Goal: Information Seeking & Learning: Learn about a topic

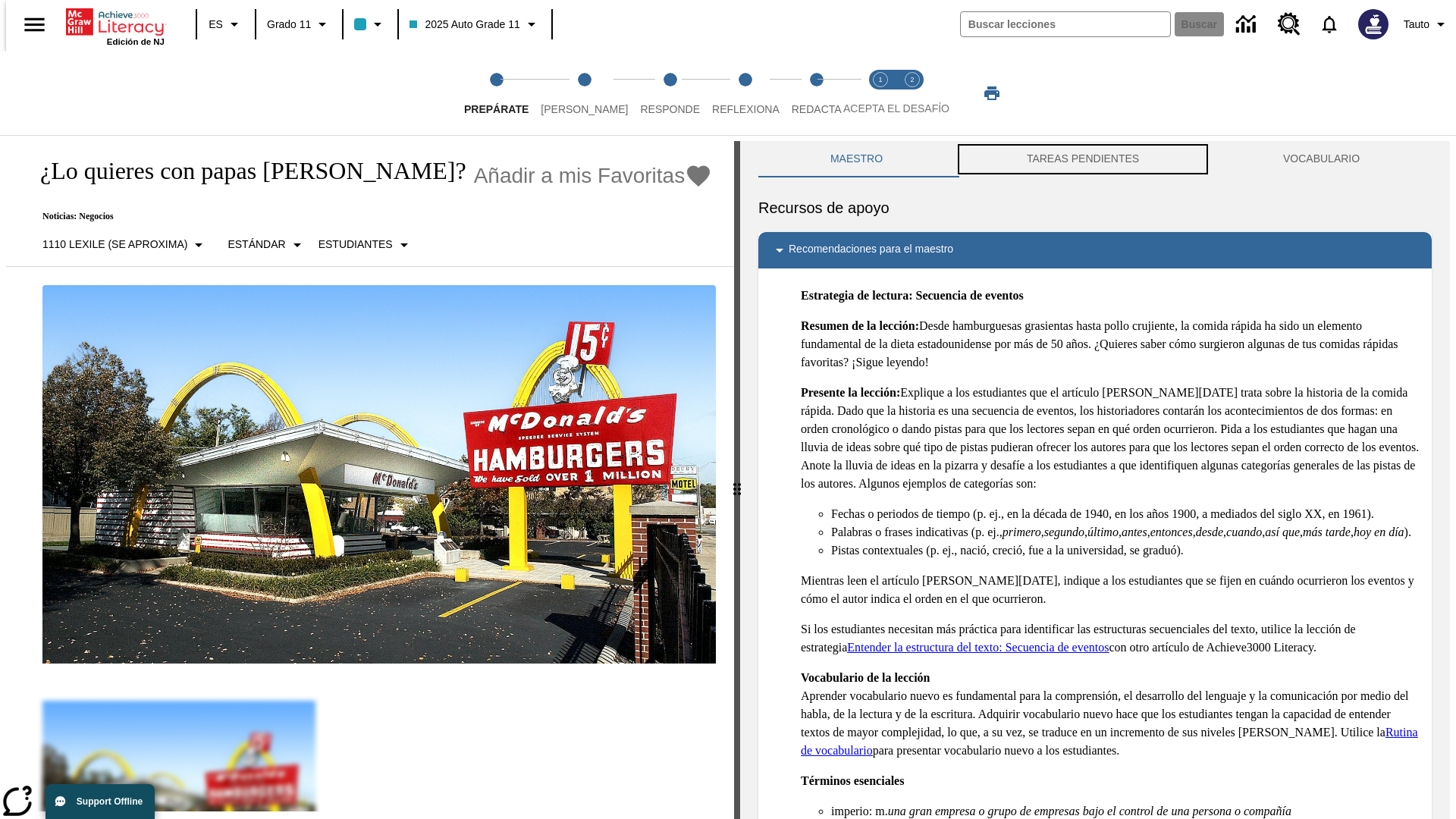
click at [1083, 159] on button "TAREAS PENDIENTES" at bounding box center [1083, 158] width 256 height 36
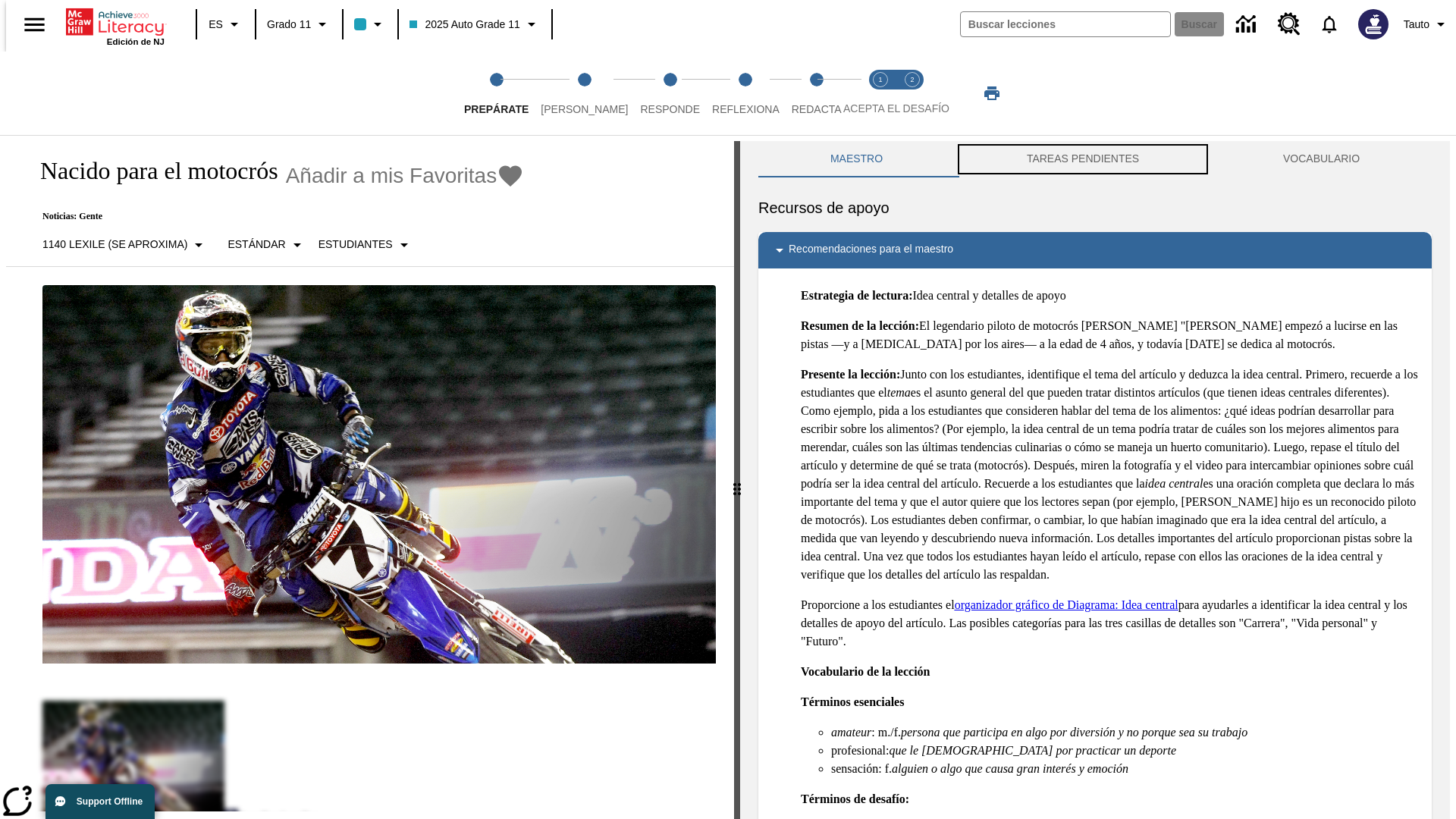
click at [1083, 159] on button "TAREAS PENDIENTES" at bounding box center [1083, 158] width 256 height 36
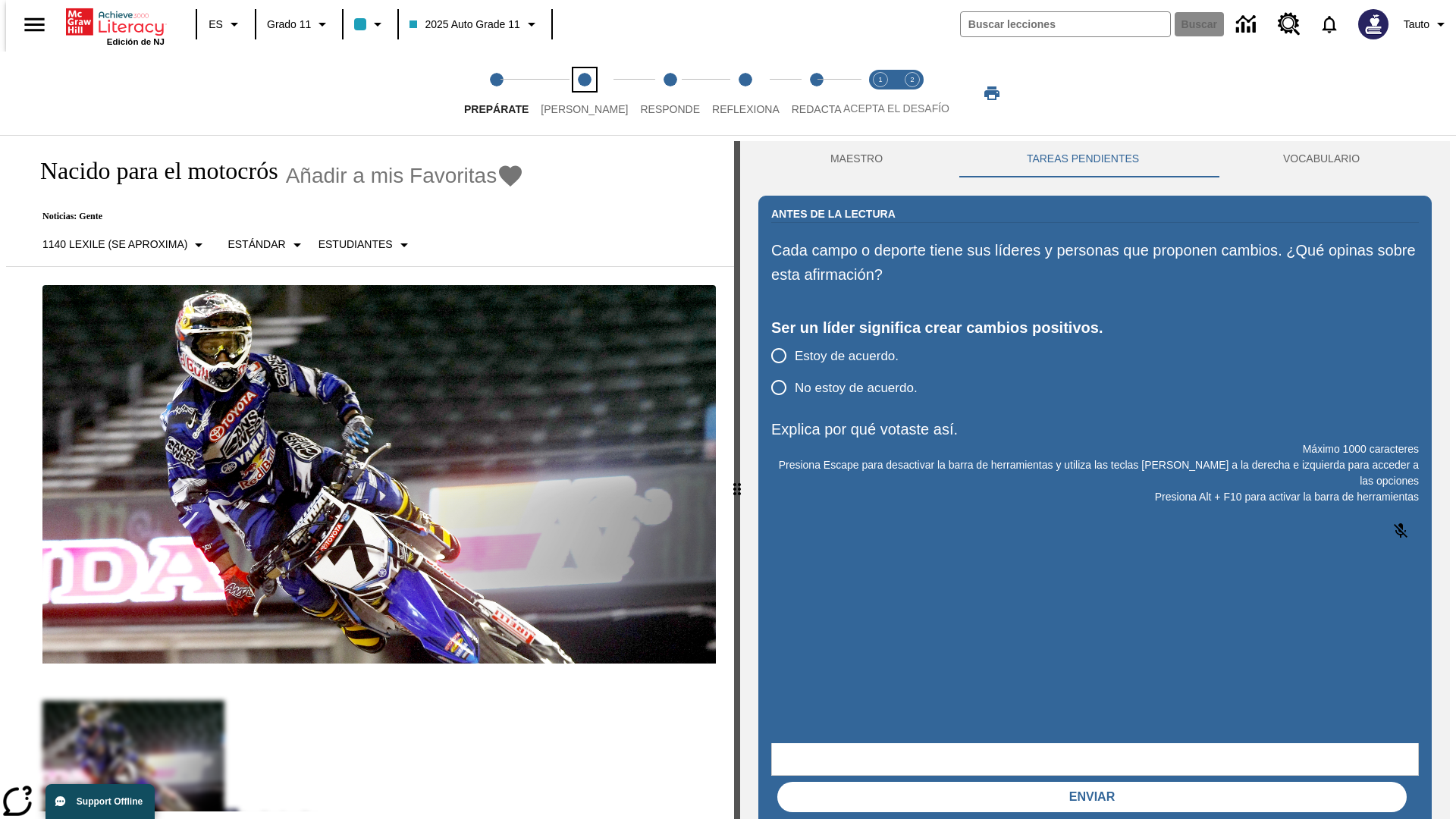
click at [572, 94] on span "[PERSON_NAME]" at bounding box center [584, 103] width 87 height 27
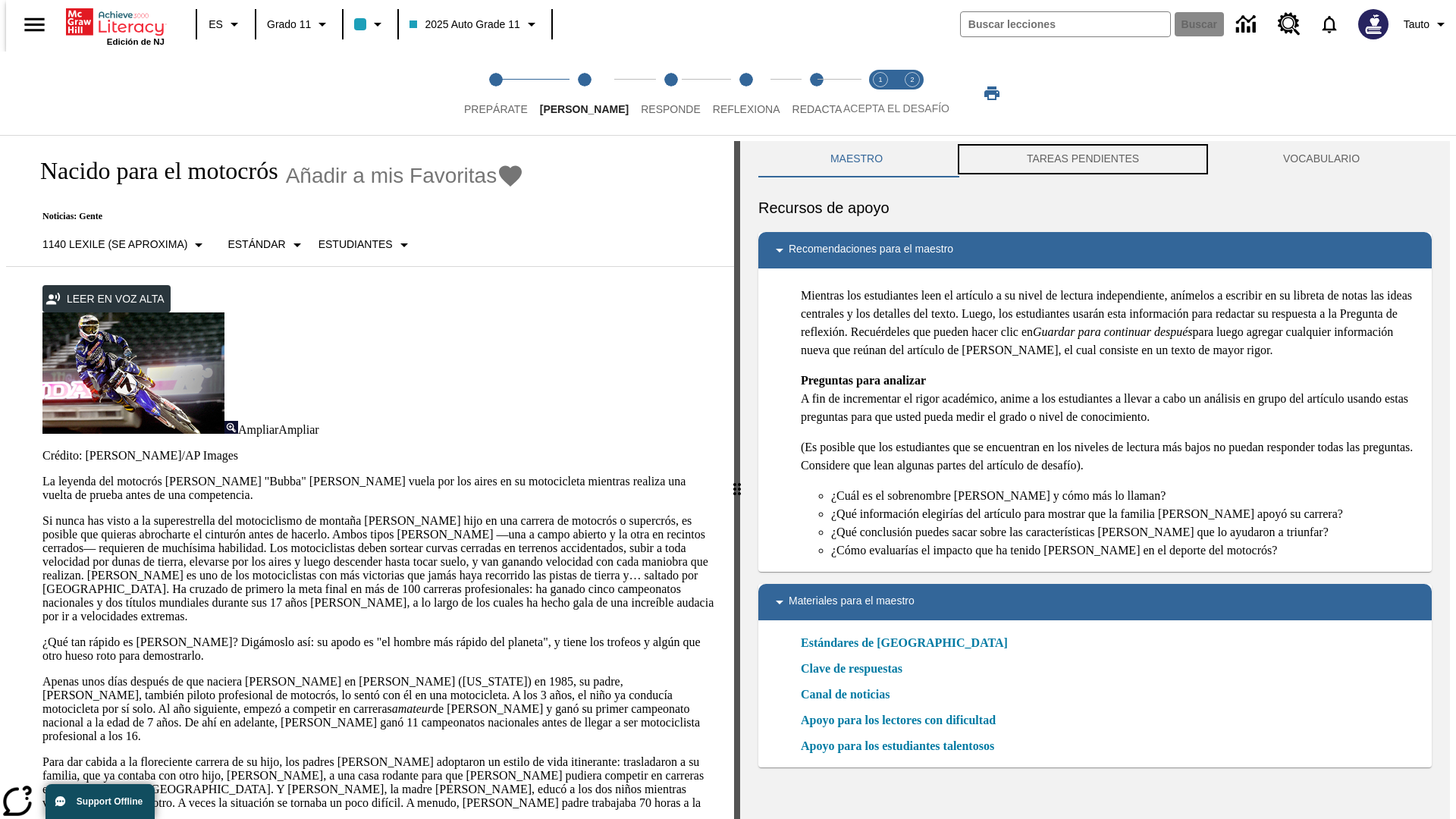
scroll to position [1, 0]
click at [1083, 159] on button "TAREAS PENDIENTES" at bounding box center [1083, 158] width 256 height 36
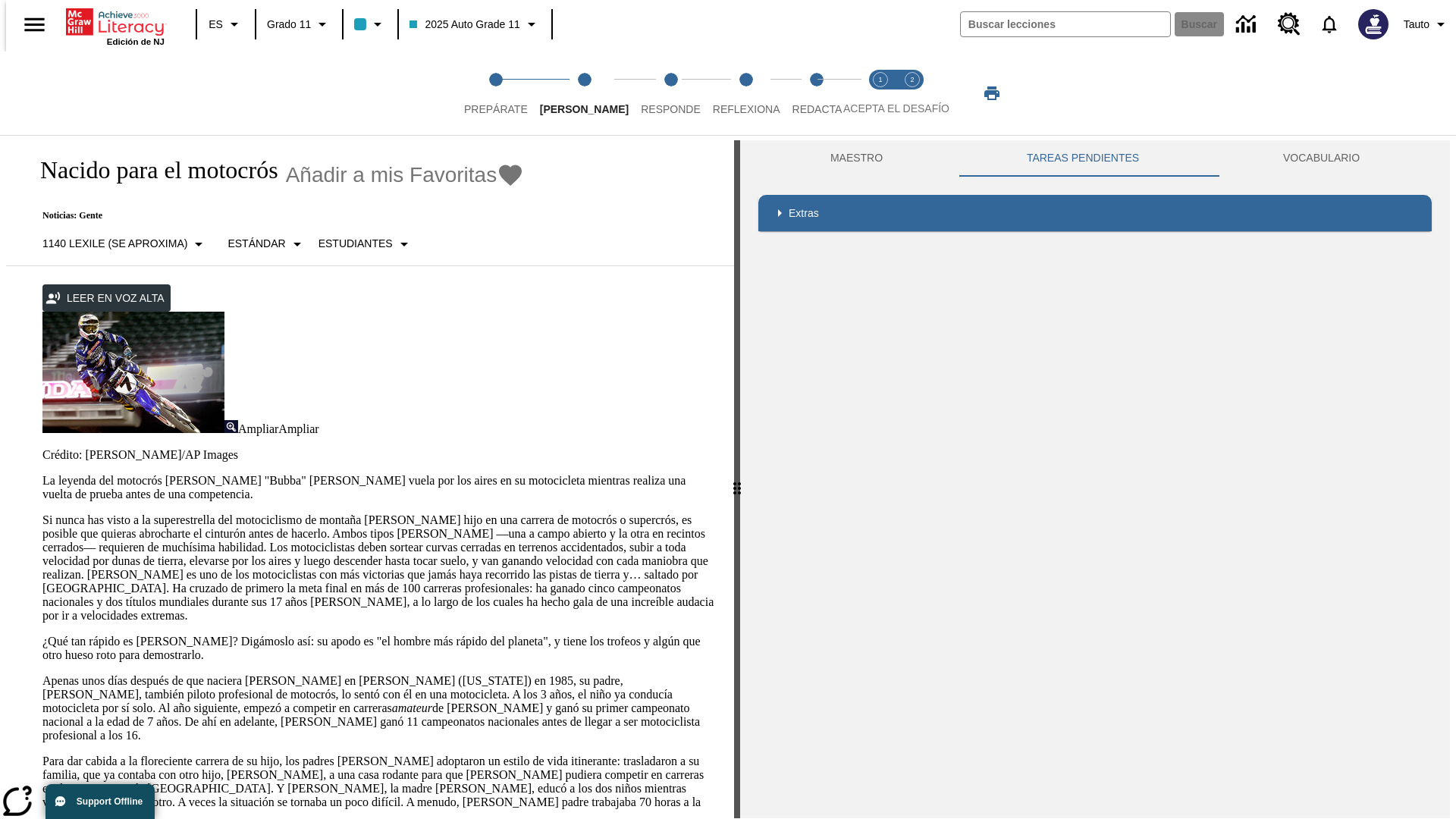
click at [42, 513] on p "Si nunca has visto a la superestrella del motociclismo de montaña [PERSON_NAME]…" at bounding box center [378, 568] width 673 height 110
click at [0, 0] on div "Enmascaramiento de pantalla" at bounding box center [0, 0] width 0 height 0
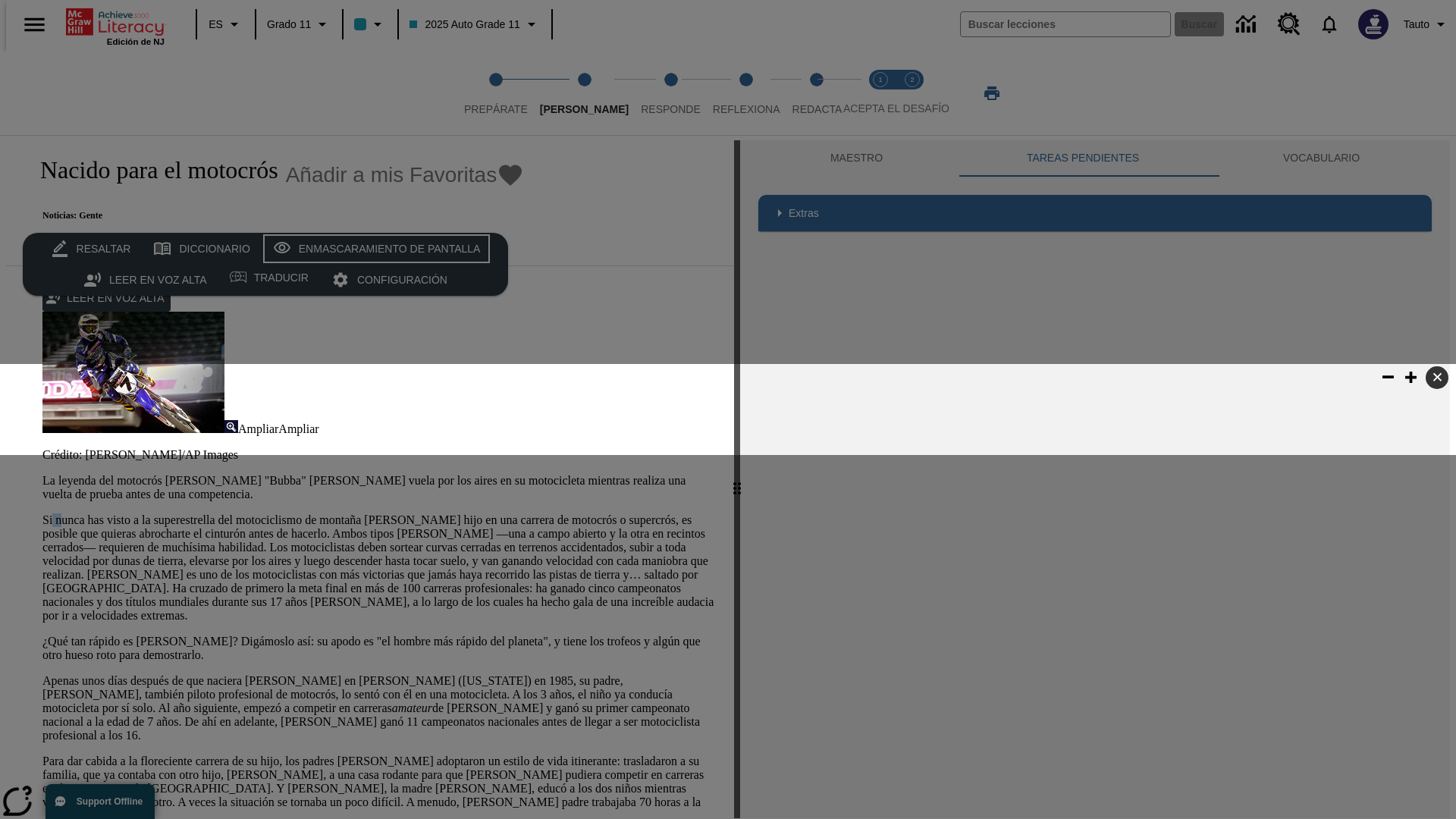
click at [373, 249] on div "Enmascaramiento de pantalla" at bounding box center [390, 249] width 182 height 19
click at [648, 94] on span "Responde" at bounding box center [670, 103] width 60 height 27
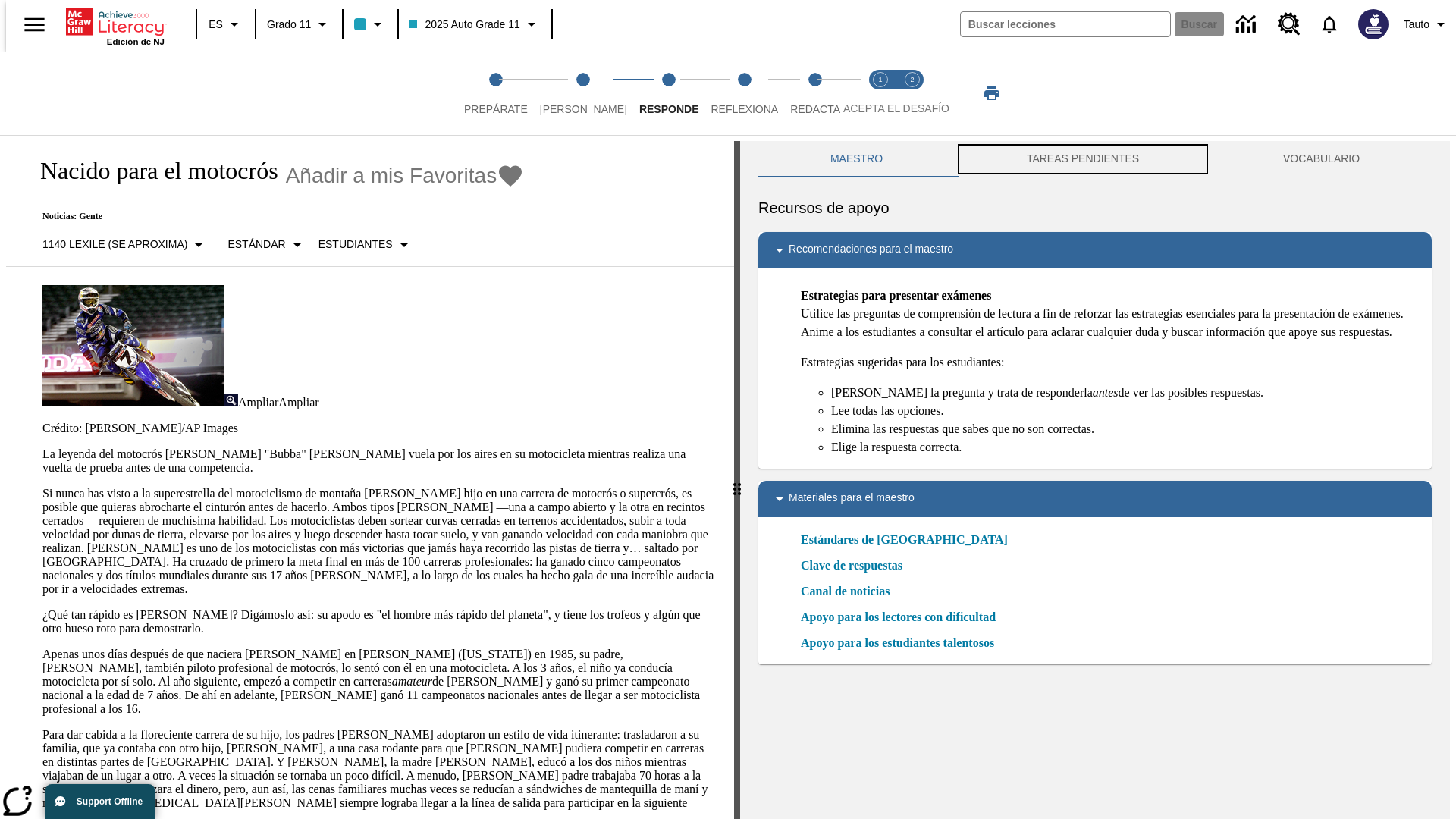
scroll to position [1, 0]
click at [1083, 159] on button "TAREAS PENDIENTES" at bounding box center [1083, 158] width 256 height 36
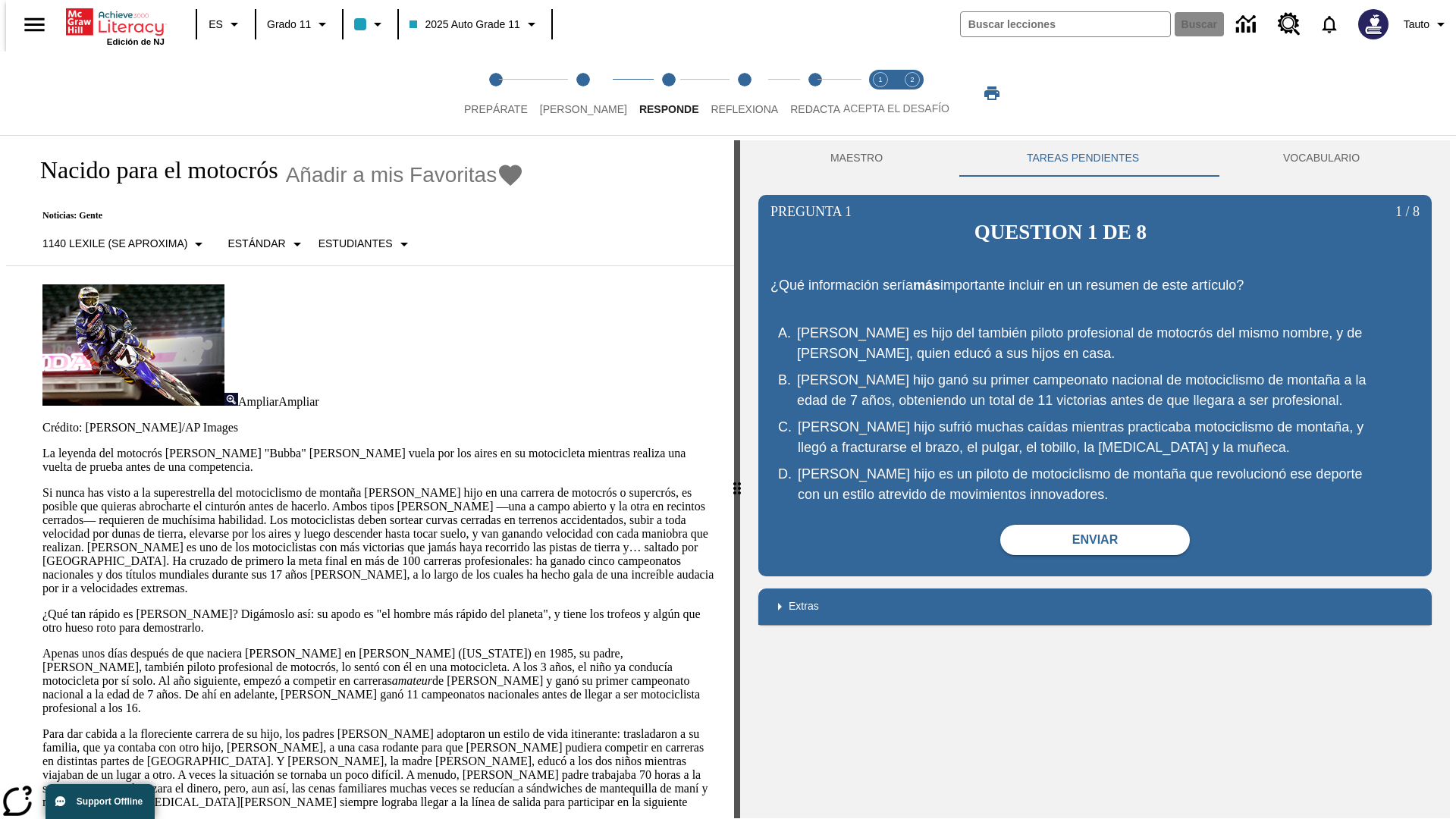
click at [42, 486] on p "Si nunca has visto a la superestrella del motociclismo de montaña [PERSON_NAME]…" at bounding box center [378, 541] width 673 height 110
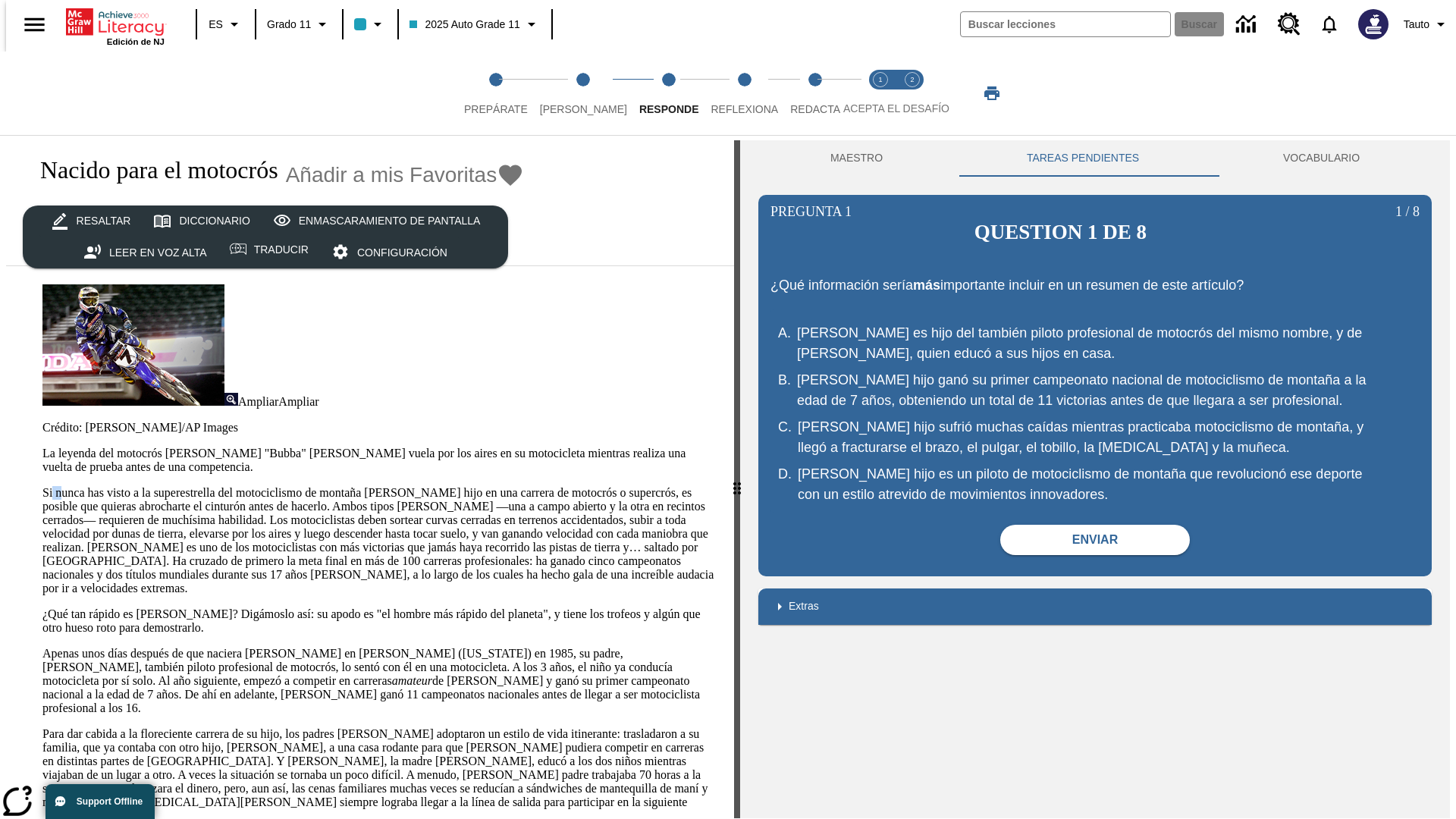
click at [0, 296] on html "Listen [MEDICAL_DATA] al contenido principal Edición de NJ ES Grado 11 2025 Aut…" at bounding box center [728, 411] width 1456 height 825
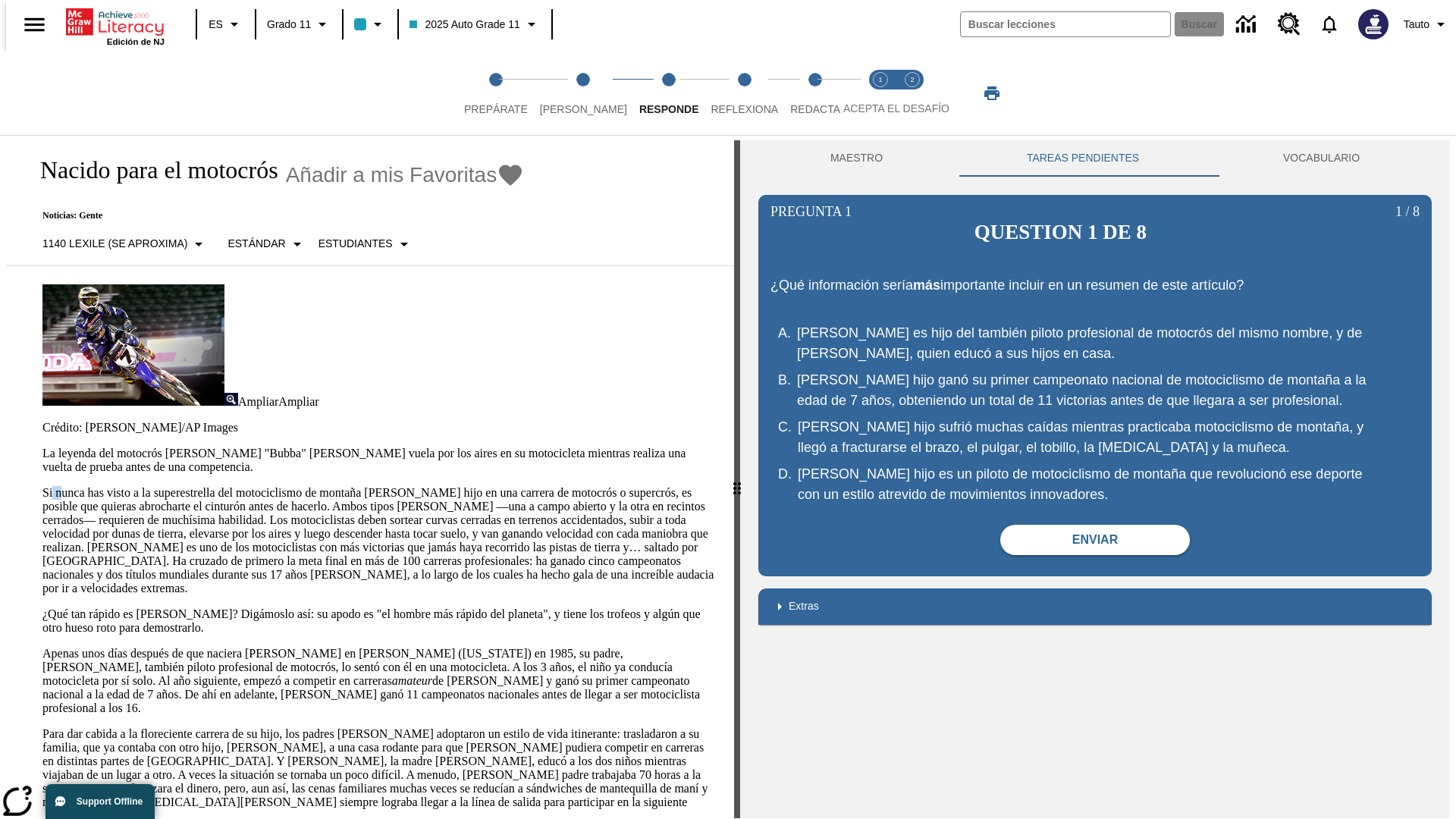
click at [0, 296] on html "Listen [MEDICAL_DATA] al contenido principal Edición de NJ ES Grado 11 2025 Aut…" at bounding box center [728, 411] width 1456 height 825
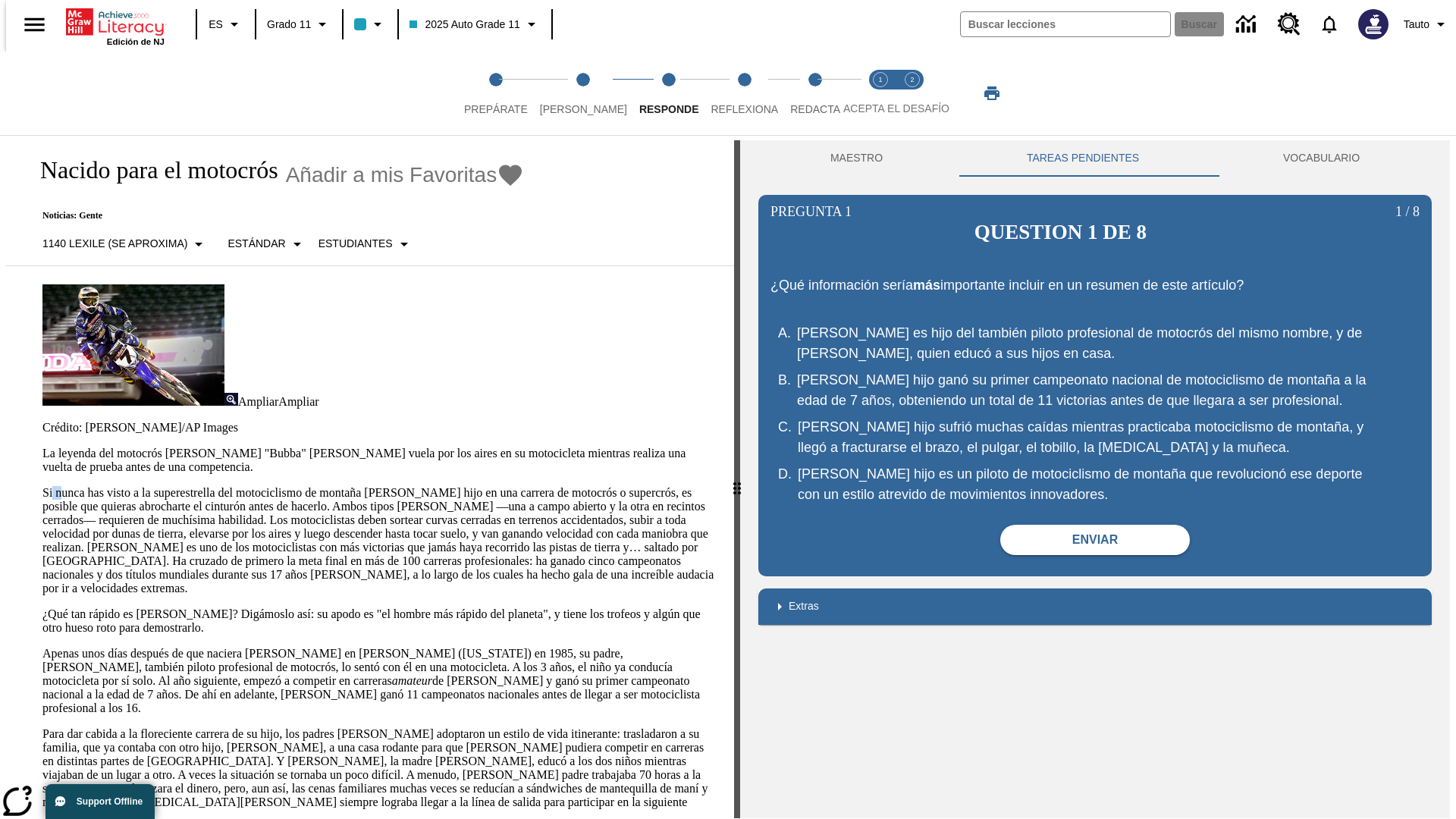
click at [0, 296] on html "Listen [MEDICAL_DATA] al contenido principal Edición de NJ ES Grado 11 2025 Aut…" at bounding box center [728, 411] width 1456 height 825
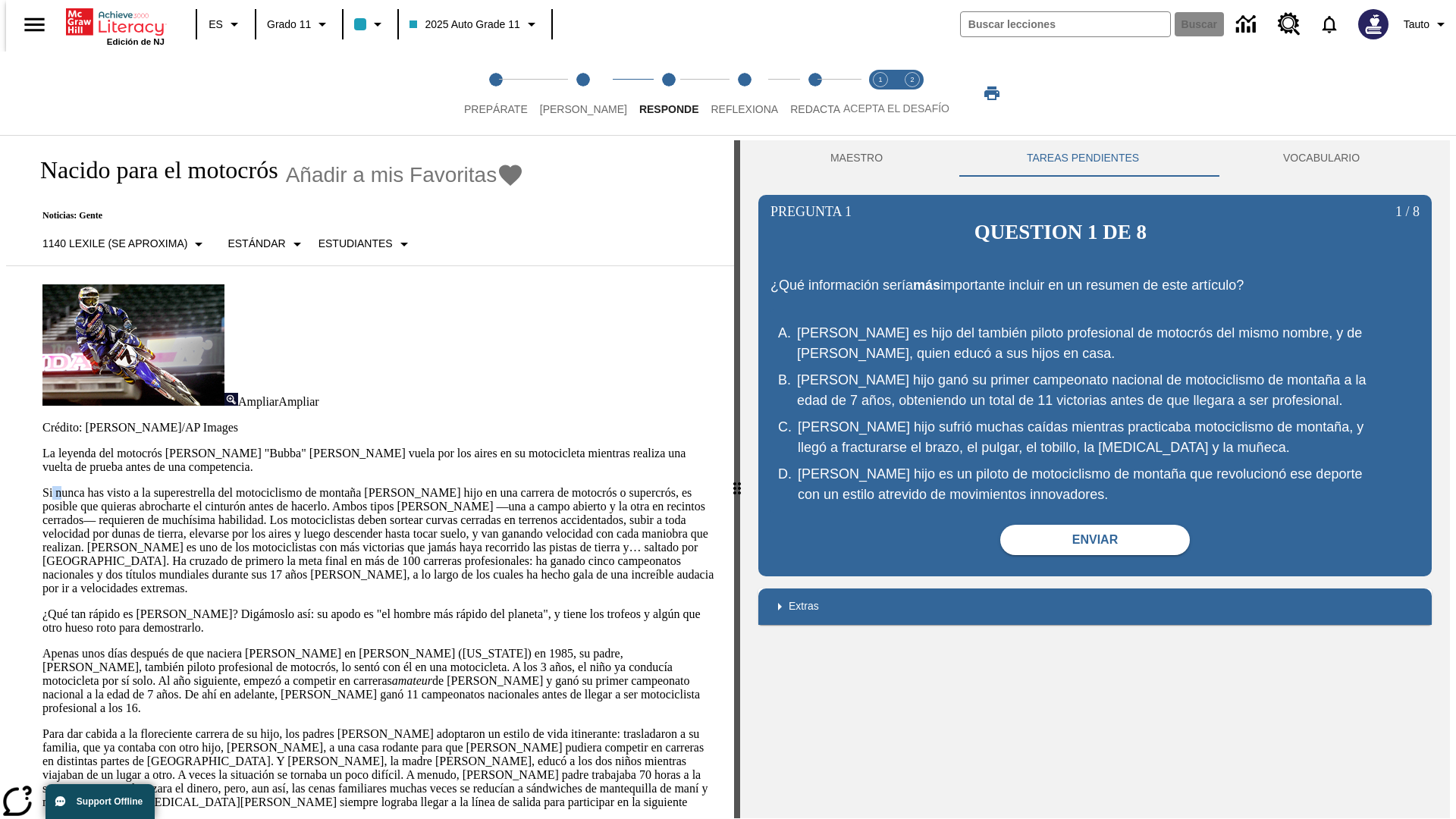
click at [0, 296] on html "Listen [MEDICAL_DATA] al contenido principal Edición de NJ ES Grado 11 2025 Aut…" at bounding box center [728, 411] width 1456 height 825
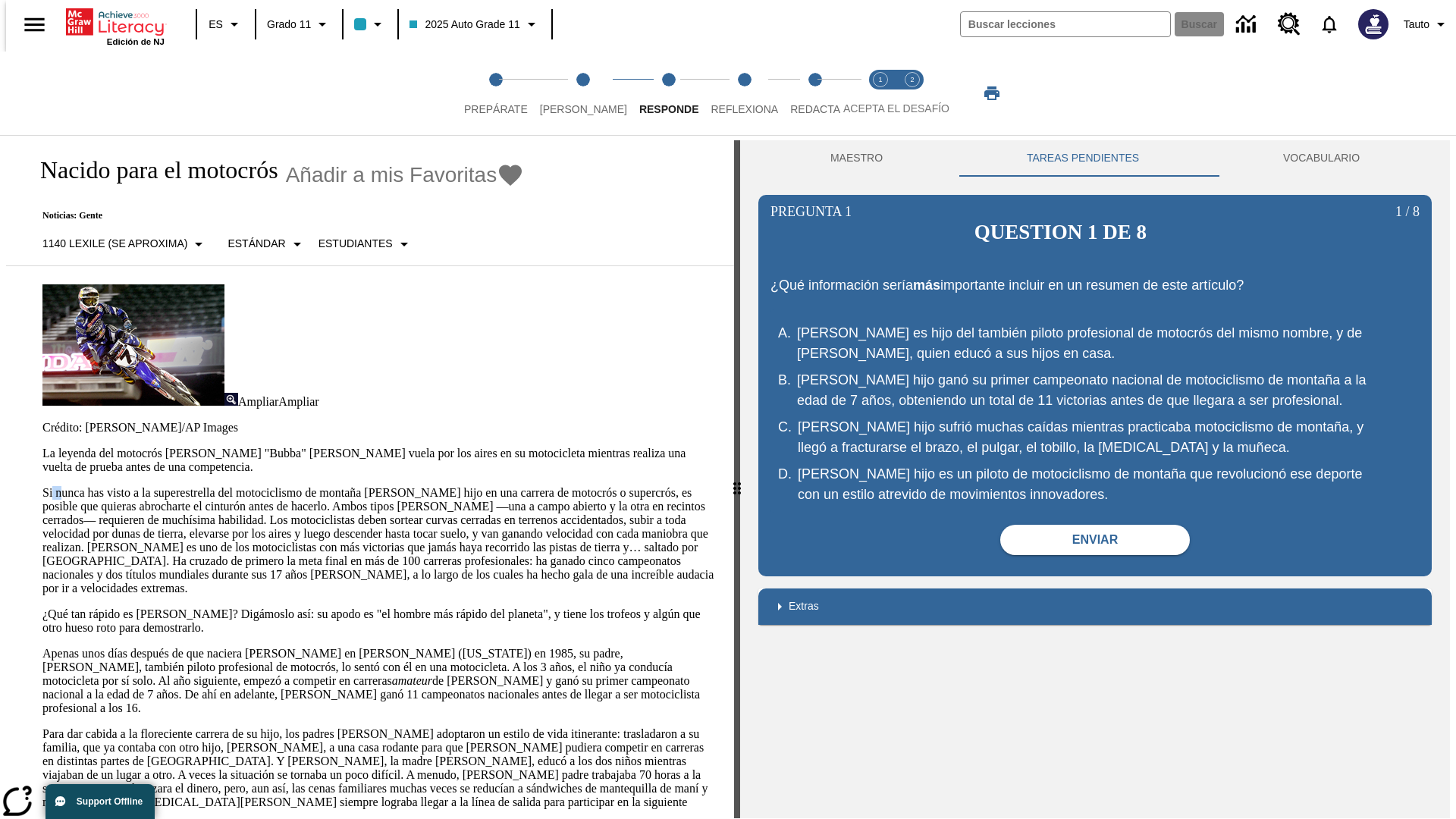
click at [0, 296] on html "Listen [MEDICAL_DATA] al contenido principal Edición de NJ ES Grado 11 2025 Aut…" at bounding box center [728, 411] width 1456 height 825
click at [42, 486] on p "Si nunca has visto a la superestrella del motociclismo de montaña [PERSON_NAME]…" at bounding box center [378, 541] width 673 height 110
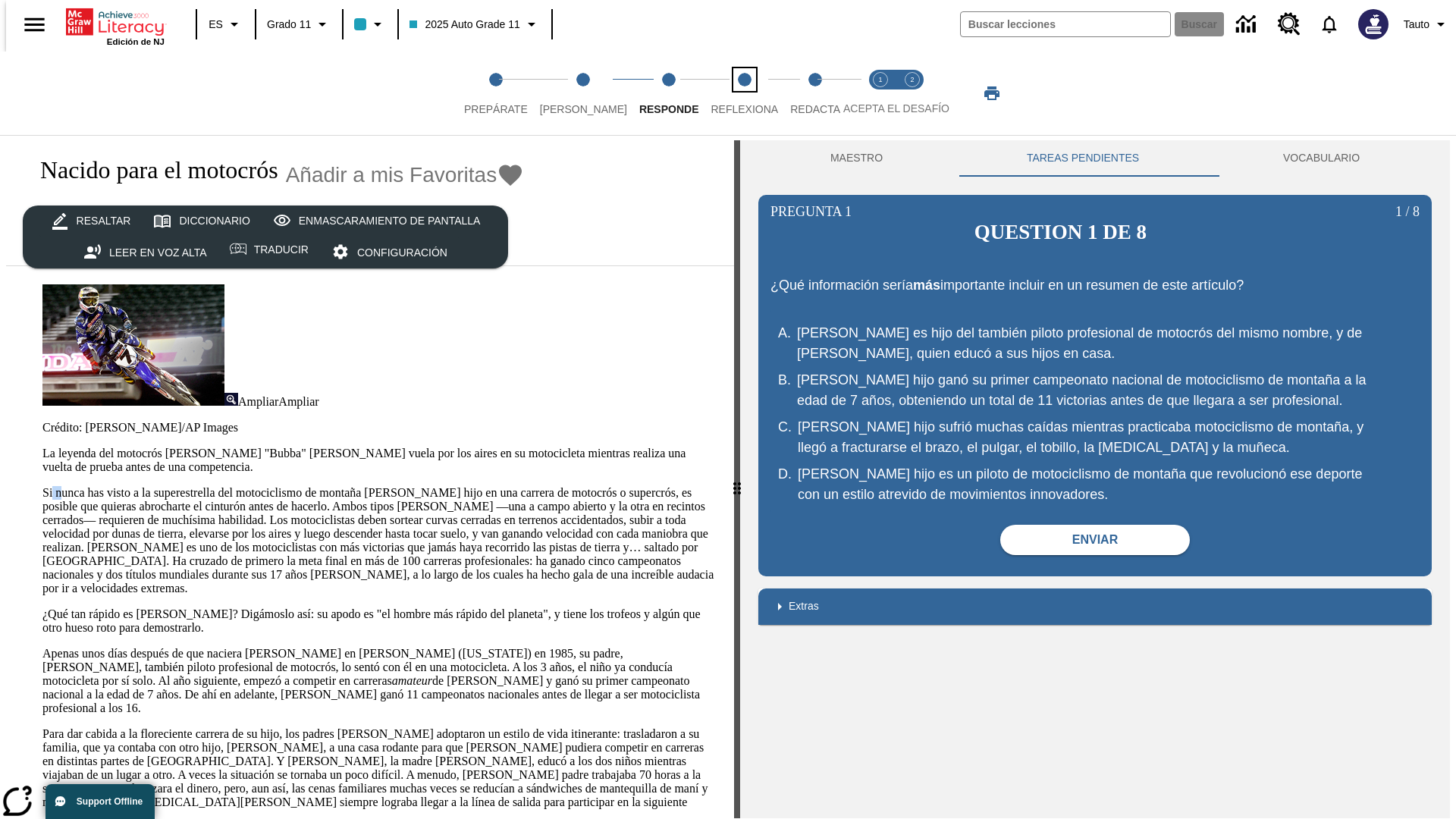
click at [724, 94] on span "Reflexiona" at bounding box center [744, 103] width 67 height 27
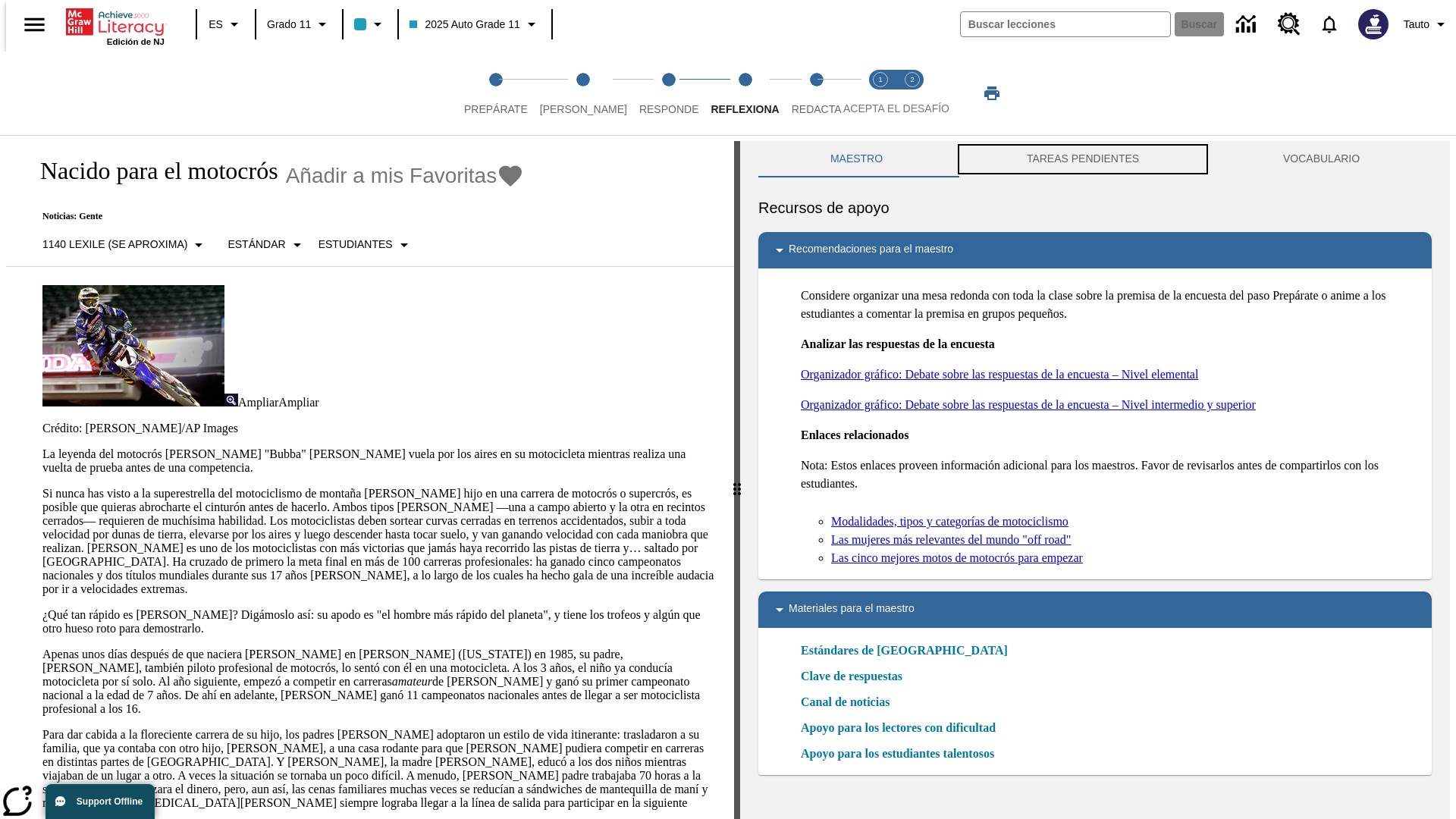
scroll to position [1, 0]
click at [1083, 159] on button "TAREAS PENDIENTES" at bounding box center [1083, 158] width 256 height 36
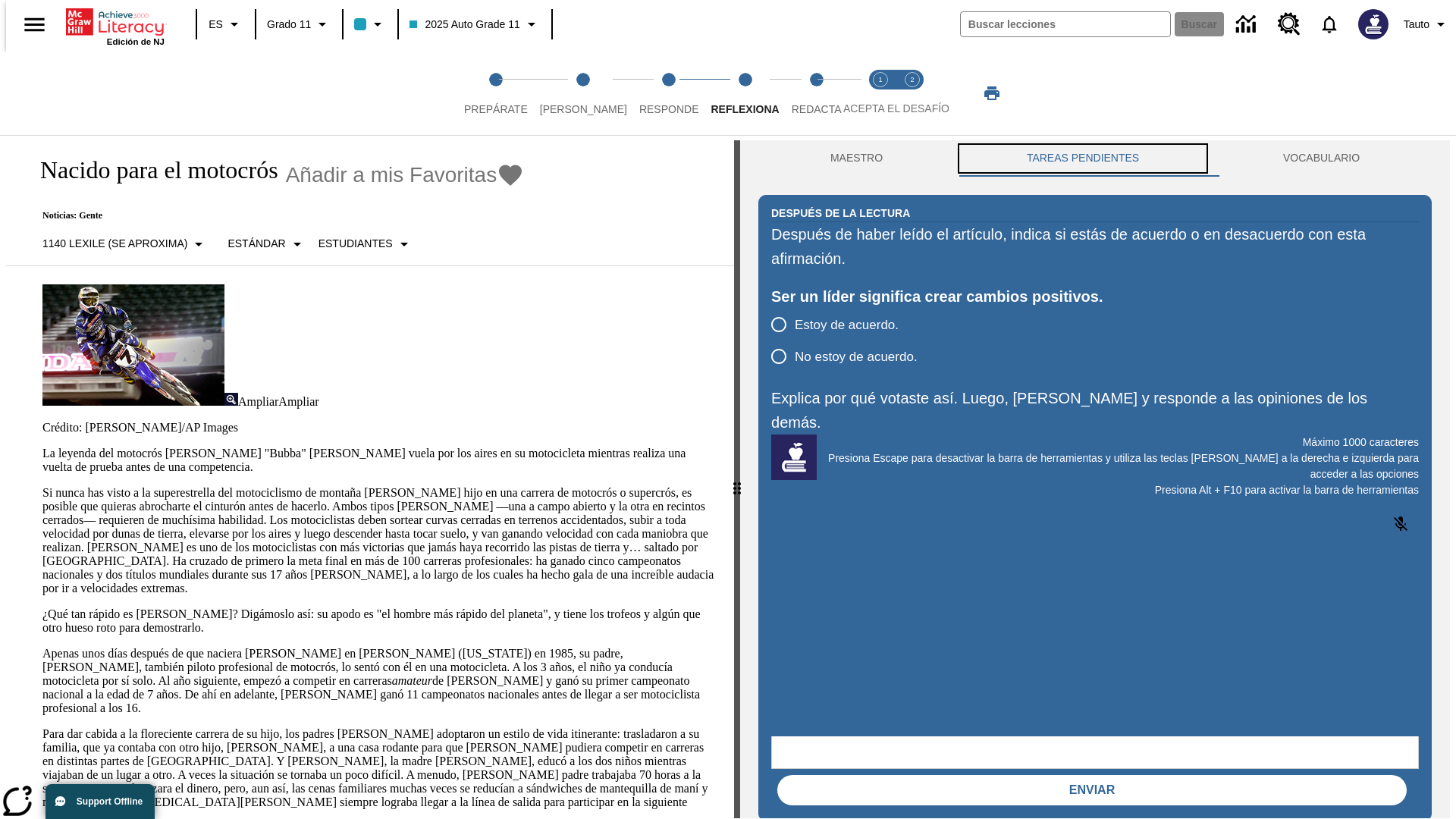
scroll to position [0, 0]
click at [42, 486] on p "Si nunca has visto a la superestrella del motociclismo de montaña [PERSON_NAME]…" at bounding box center [378, 541] width 673 height 110
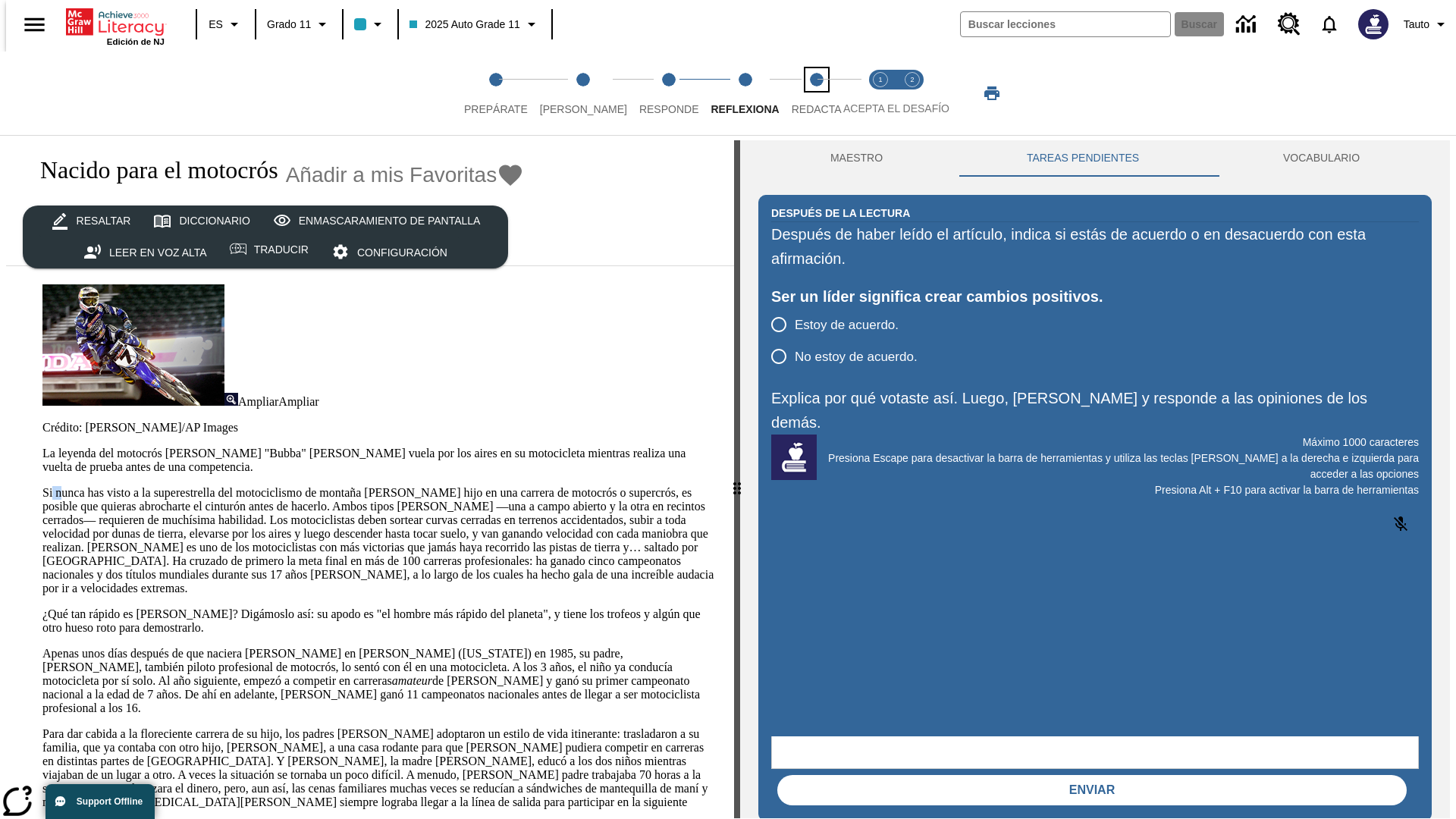
click at [800, 94] on span "Redacta" at bounding box center [816, 103] width 50 height 27
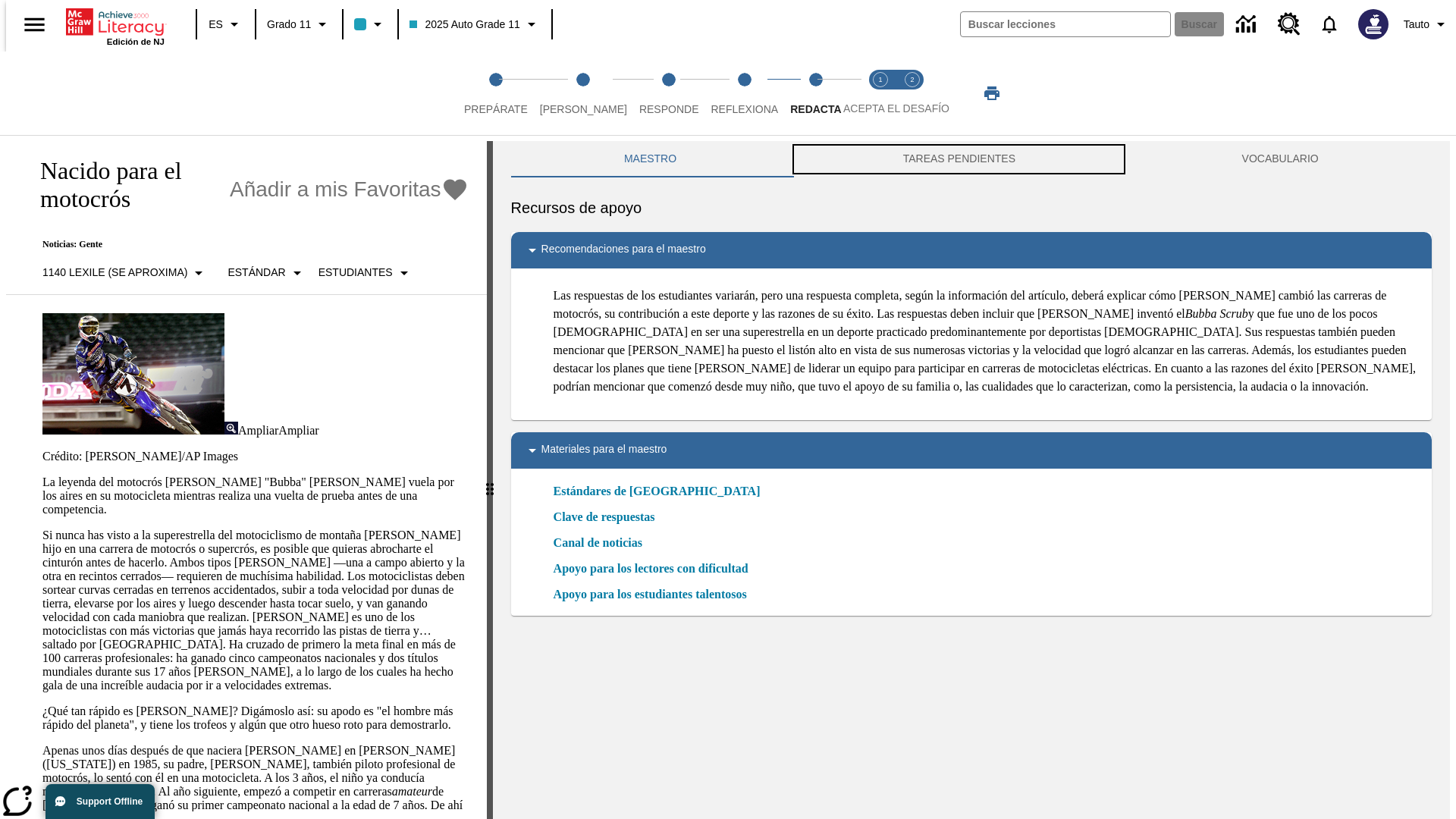
scroll to position [1, 0]
click at [959, 159] on button "TAREAS PENDIENTES" at bounding box center [959, 158] width 339 height 36
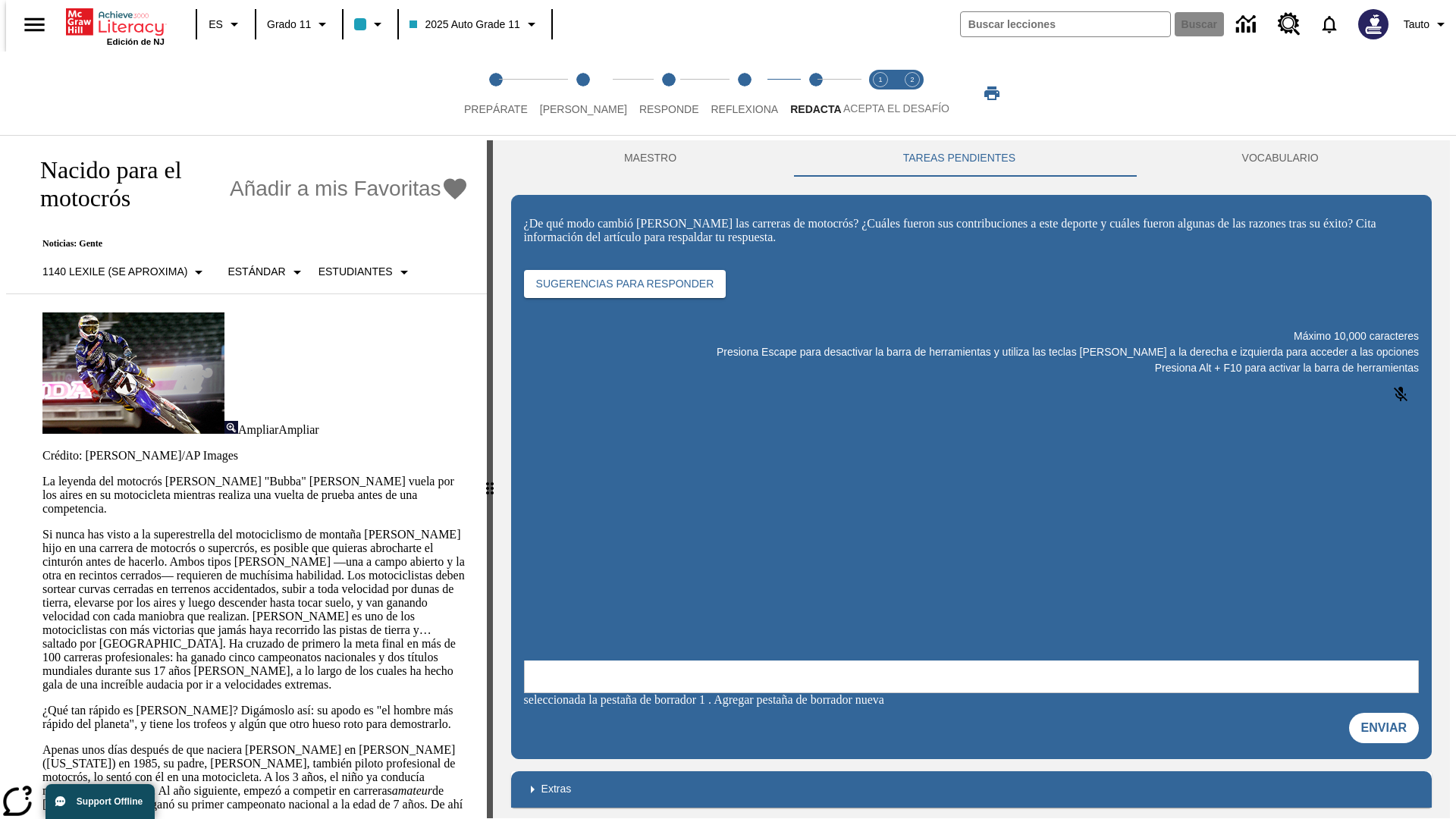
scroll to position [0, 0]
click at [42, 527] on p "Si nunca has visto a la superestrella del motociclismo de montaña [PERSON_NAME]…" at bounding box center [255, 609] width 426 height 163
click at [881, 94] on span "Acepta el desafío lee step 1 of 2" at bounding box center [880, 103] width 19 height 27
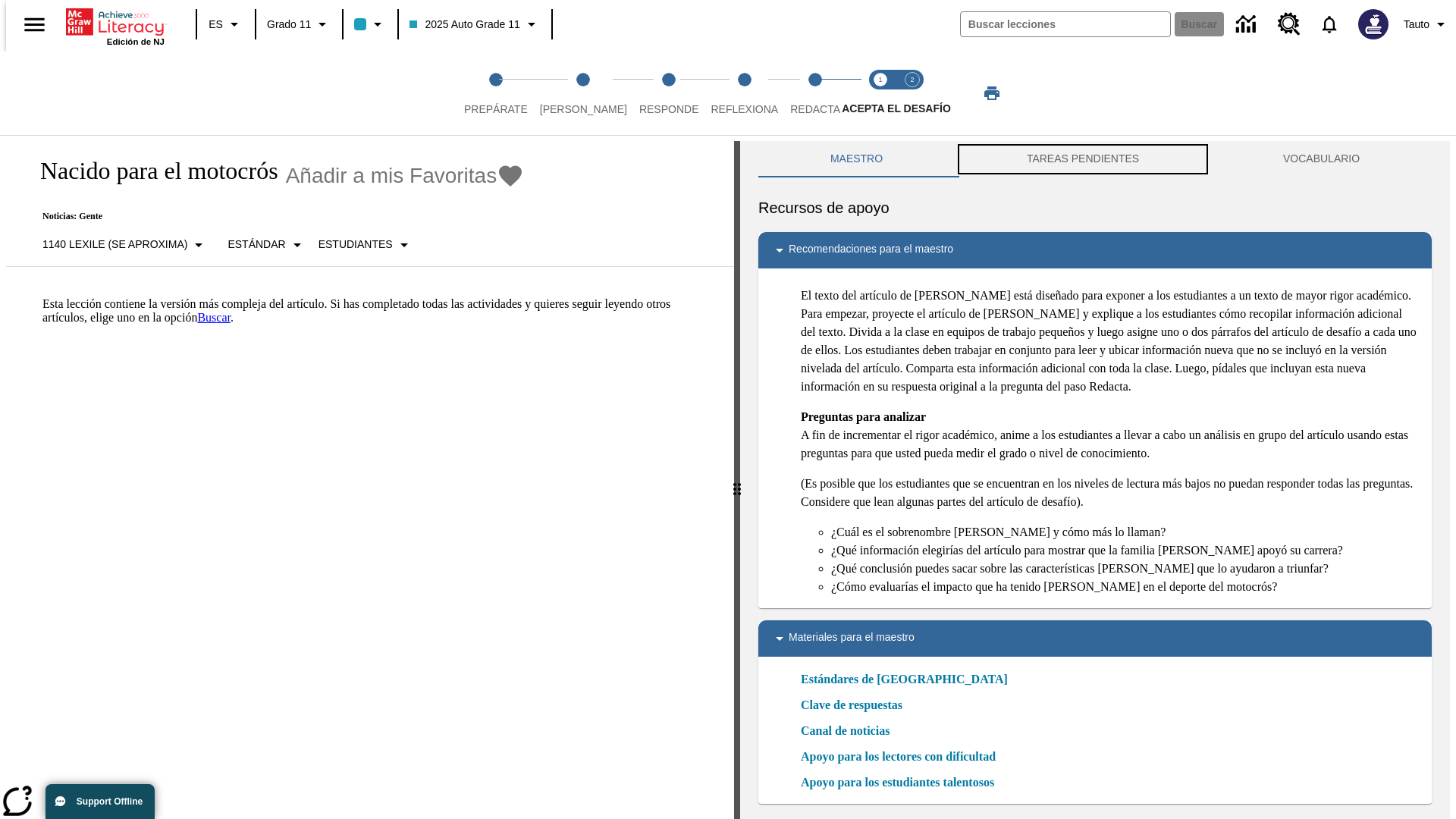
scroll to position [4, 0]
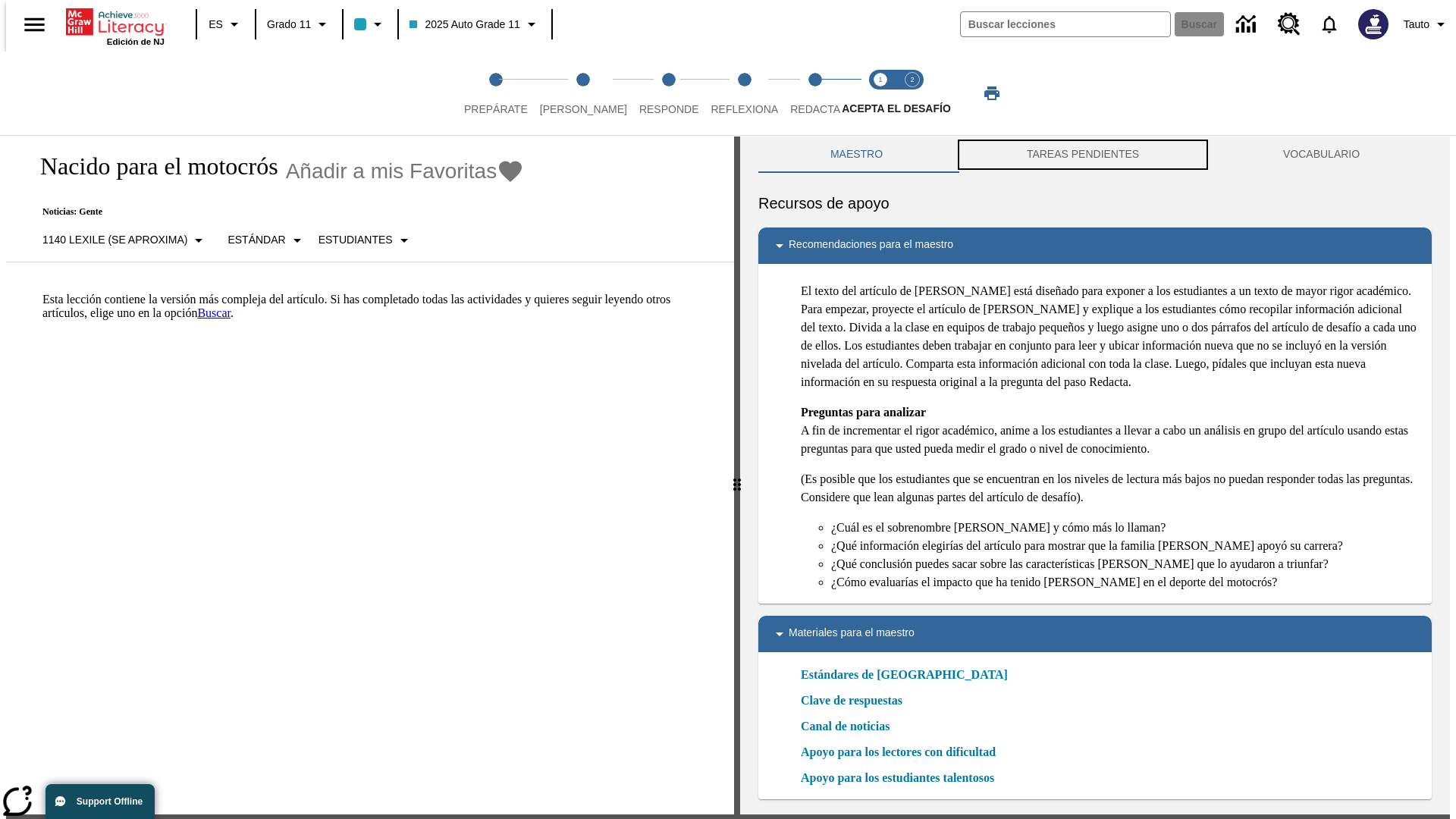
click at [1083, 159] on button "TAREAS PENDIENTES" at bounding box center [1083, 154] width 256 height 36
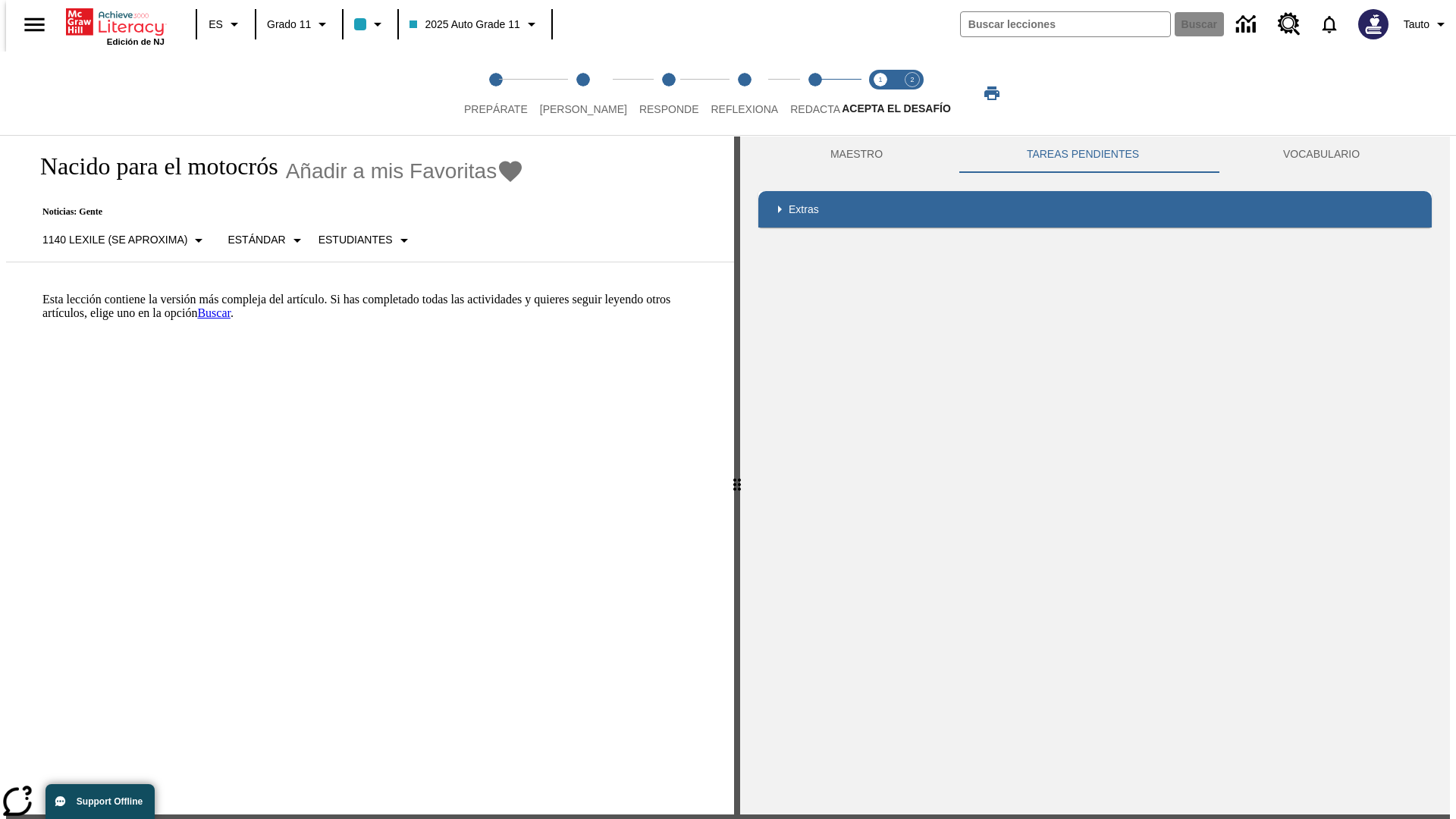
click at [42, 292] on p "Esta lección contiene la versión más compleja del artículo. Si has completado t…" at bounding box center [378, 306] width 673 height 27
click at [913, 94] on span "Acepta el desafío contesta step 2 of 2" at bounding box center [912, 103] width 19 height 27
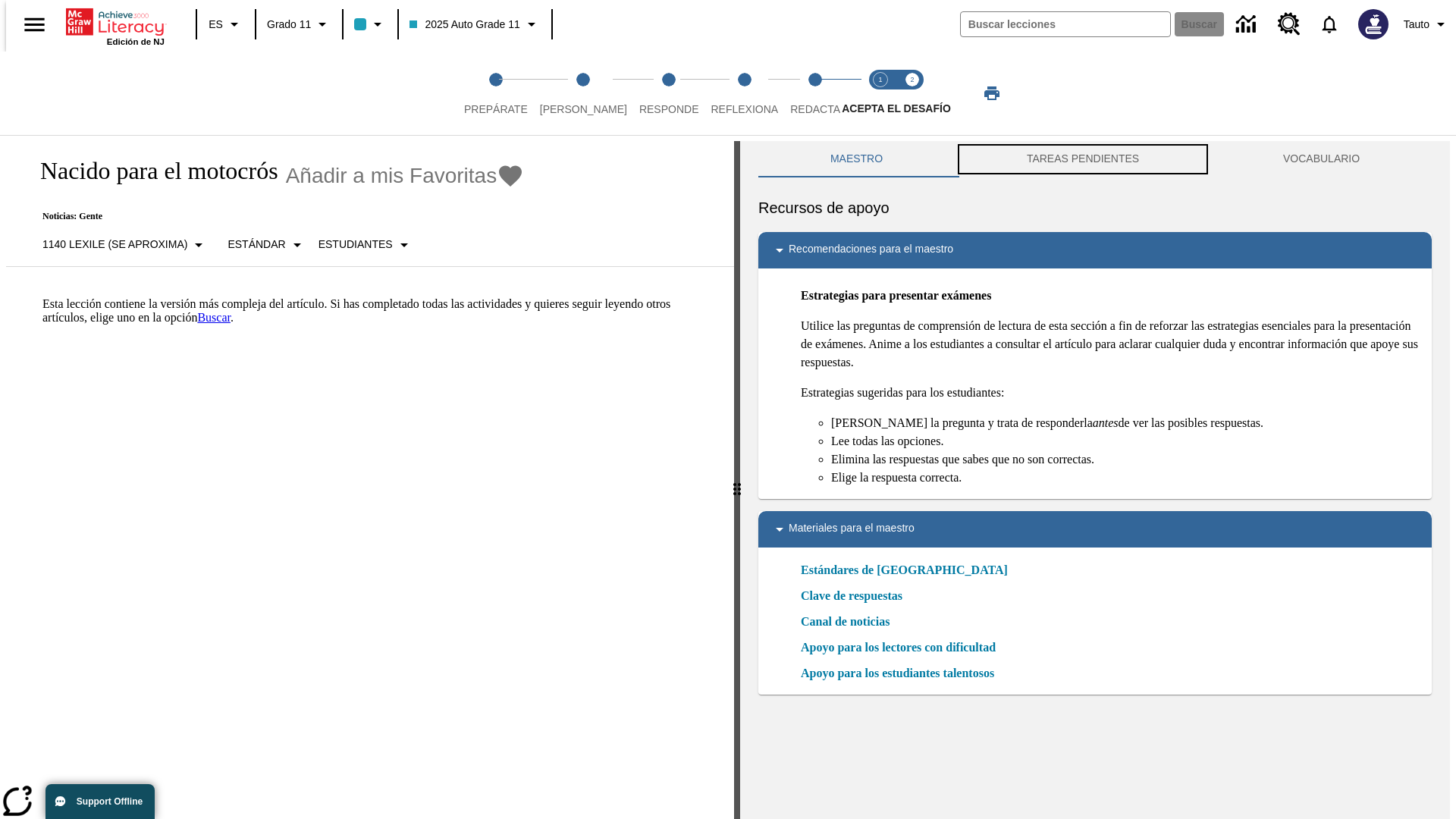
scroll to position [4, 0]
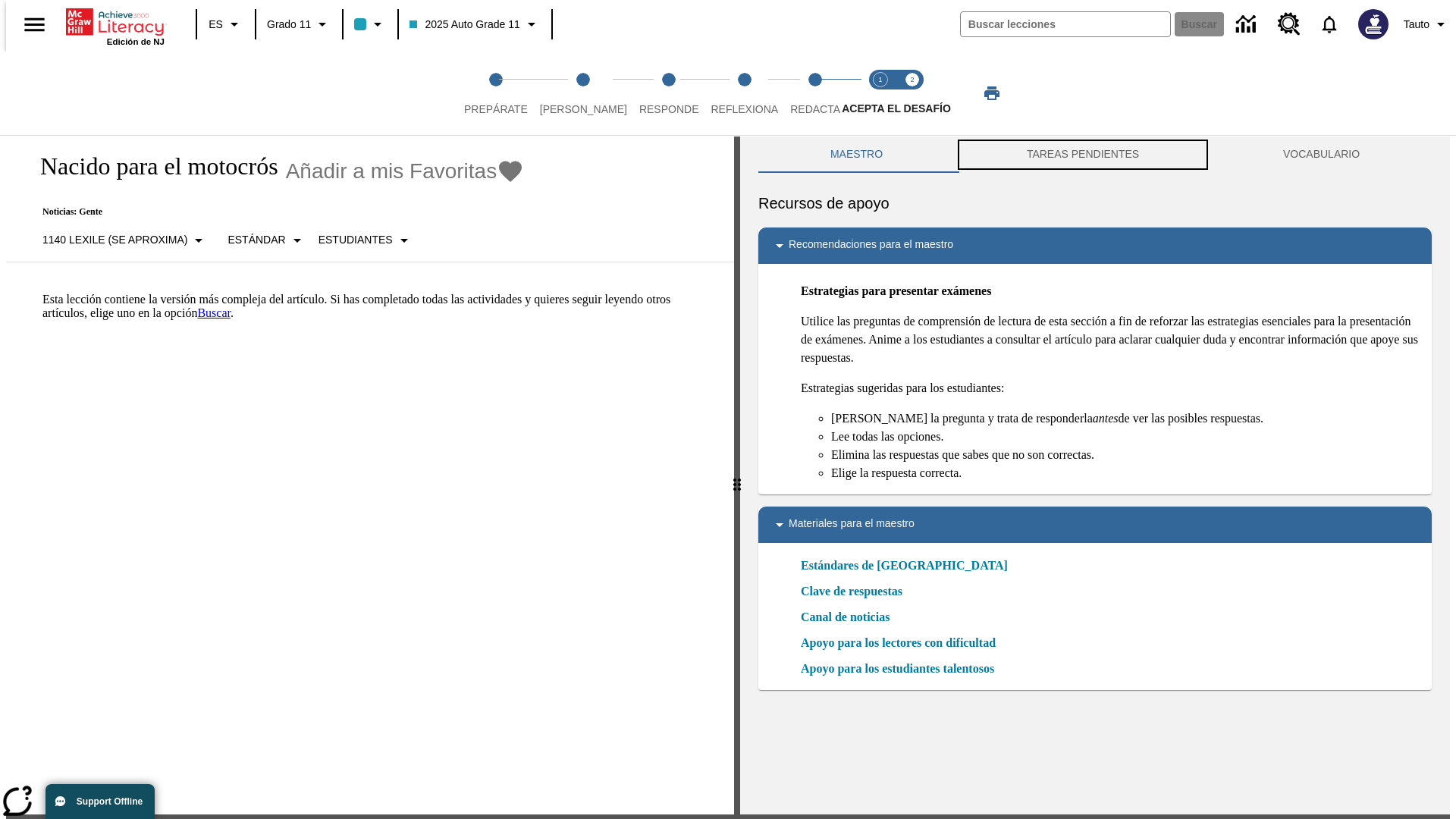
click at [1083, 159] on button "TAREAS PENDIENTES" at bounding box center [1083, 154] width 256 height 36
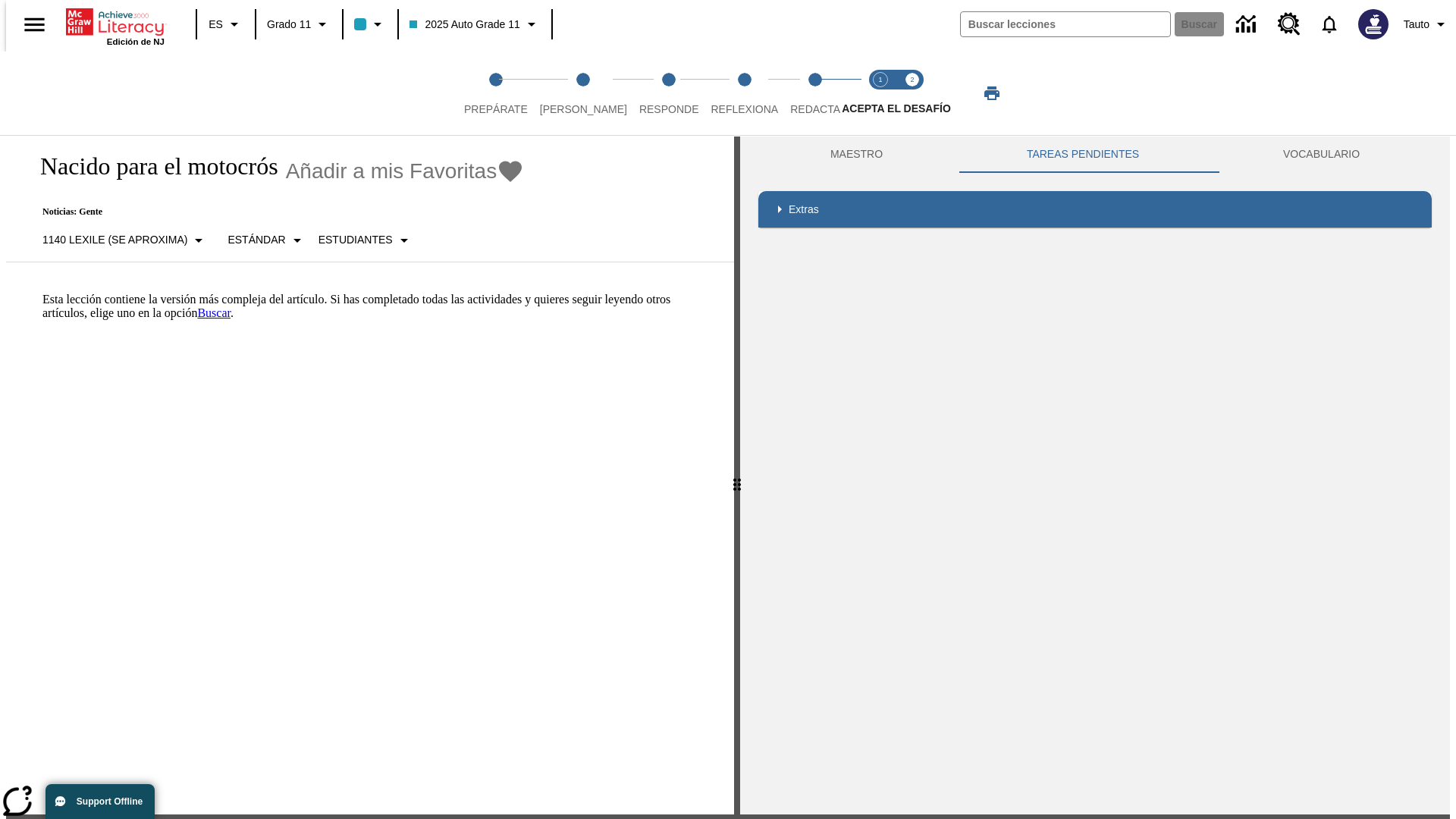
click at [42, 292] on p "Esta lección contiene la versión más compleja del artículo. Si has completado t…" at bounding box center [378, 306] width 673 height 27
